Goal: Information Seeking & Learning: Learn about a topic

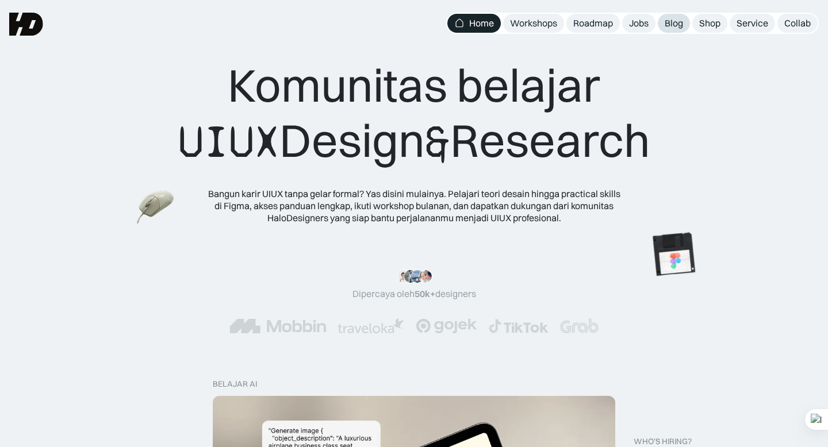
click at [674, 28] on div "Blog" at bounding box center [674, 23] width 18 height 12
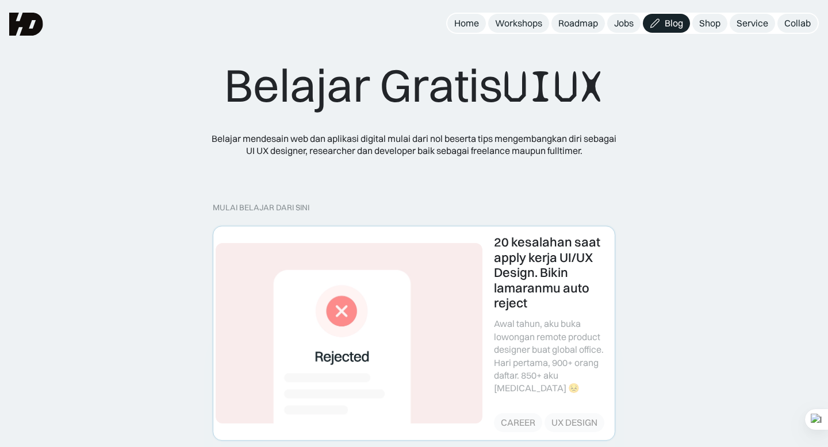
click at [332, 290] on link at bounding box center [413, 333] width 401 height 213
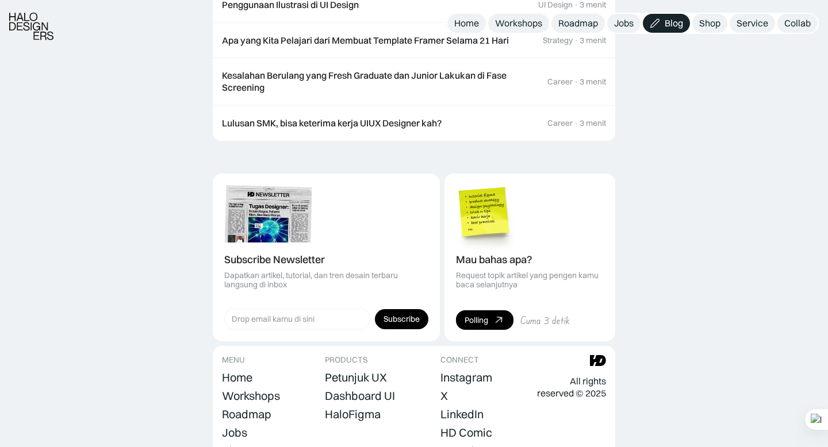
scroll to position [2439, 0]
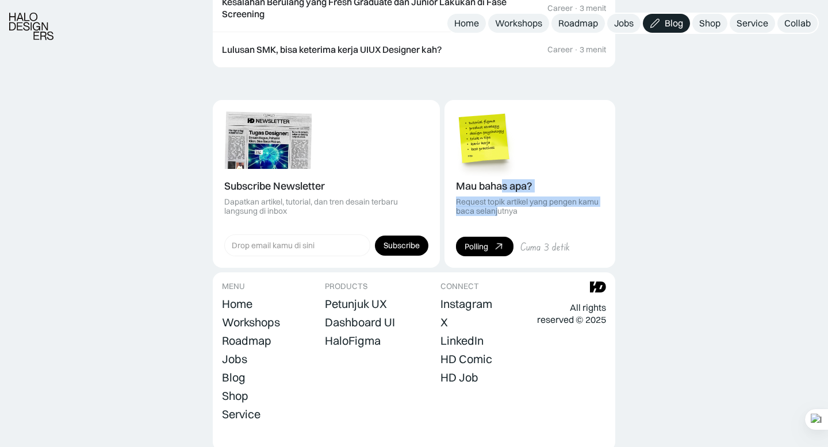
drag, startPoint x: 500, startPoint y: 136, endPoint x: 499, endPoint y: 155, distance: 19.6
click at [500, 181] on div "Mau bahas apa? Request topik artikel yang pengen kamu baca selanjutnya" at bounding box center [530, 199] width 148 height 36
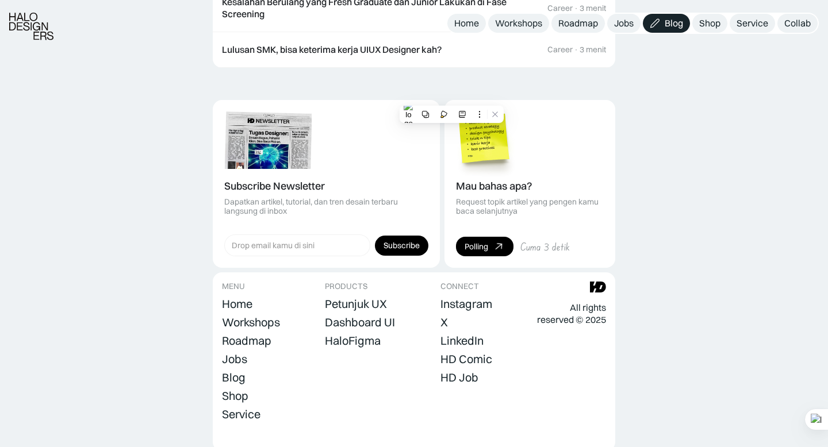
click at [494, 243] on icon at bounding box center [494, 251] width 17 height 17
